Goal: Information Seeking & Learning: Learn about a topic

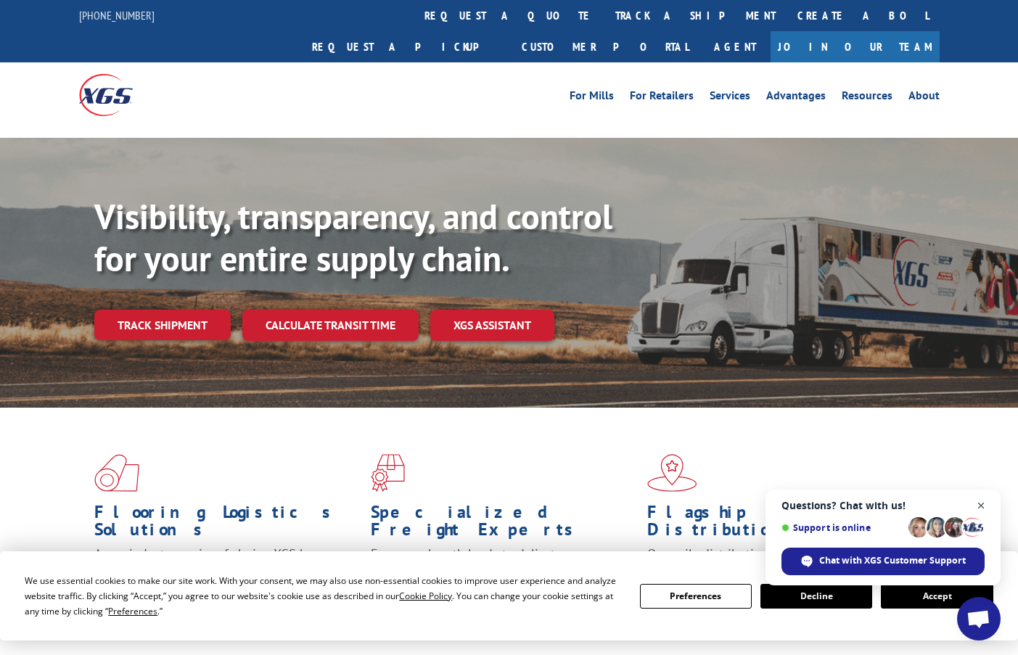
click at [981, 508] on span "Close chat" at bounding box center [981, 506] width 18 height 18
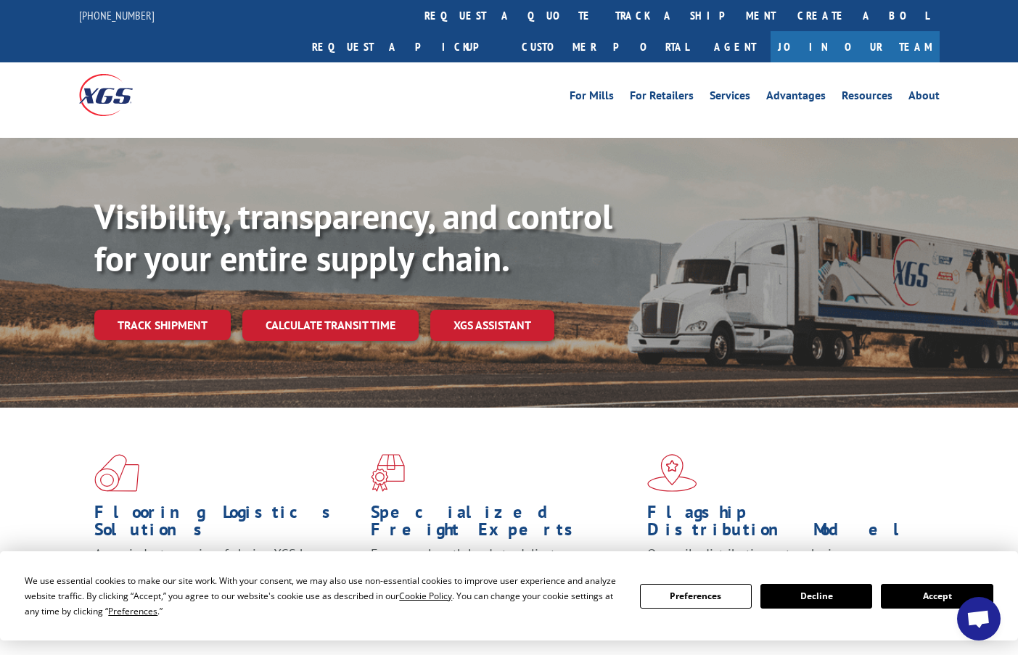
click at [280, 503] on h1 "Flooring Logistics Solutions" at bounding box center [226, 524] width 265 height 42
click at [104, 454] on img at bounding box center [116, 473] width 45 height 38
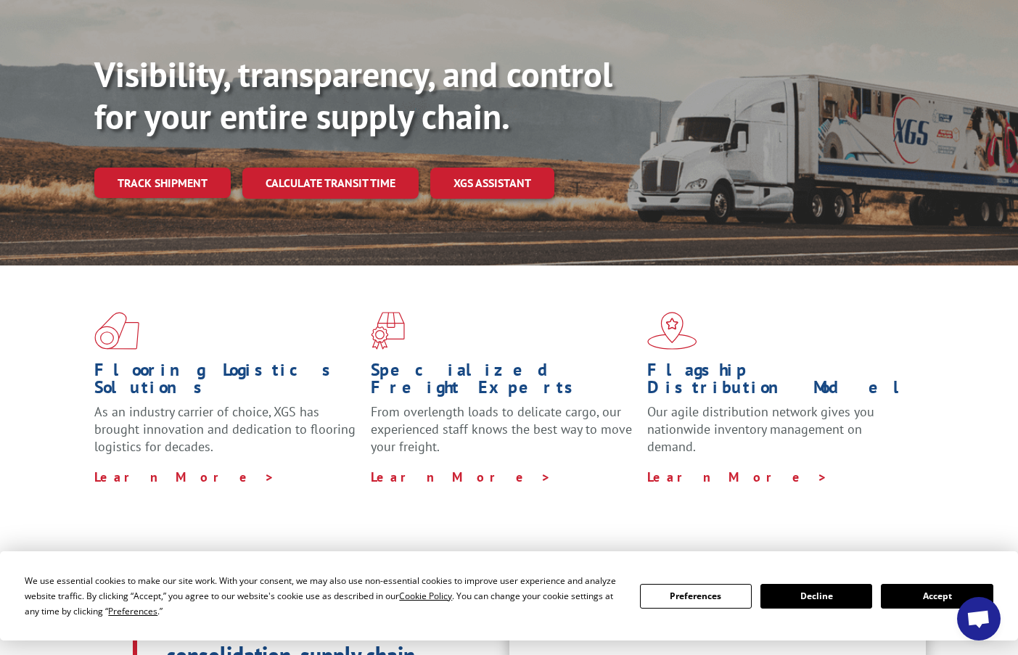
scroll to position [145, 0]
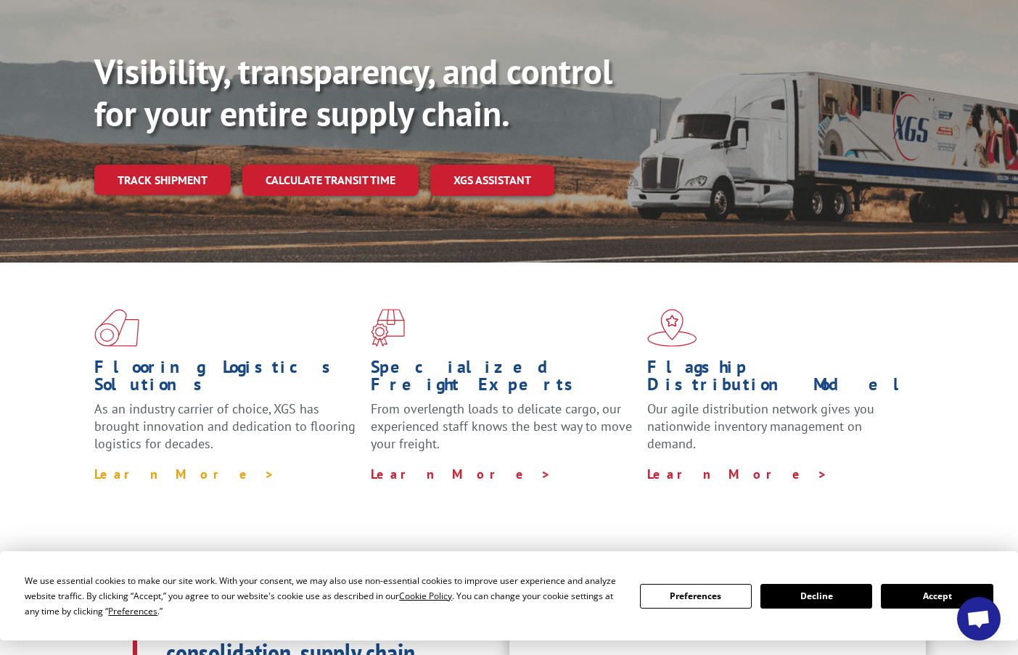
click at [147, 466] on link "Learn More >" at bounding box center [184, 474] width 181 height 17
